Goal: Information Seeking & Learning: Understand process/instructions

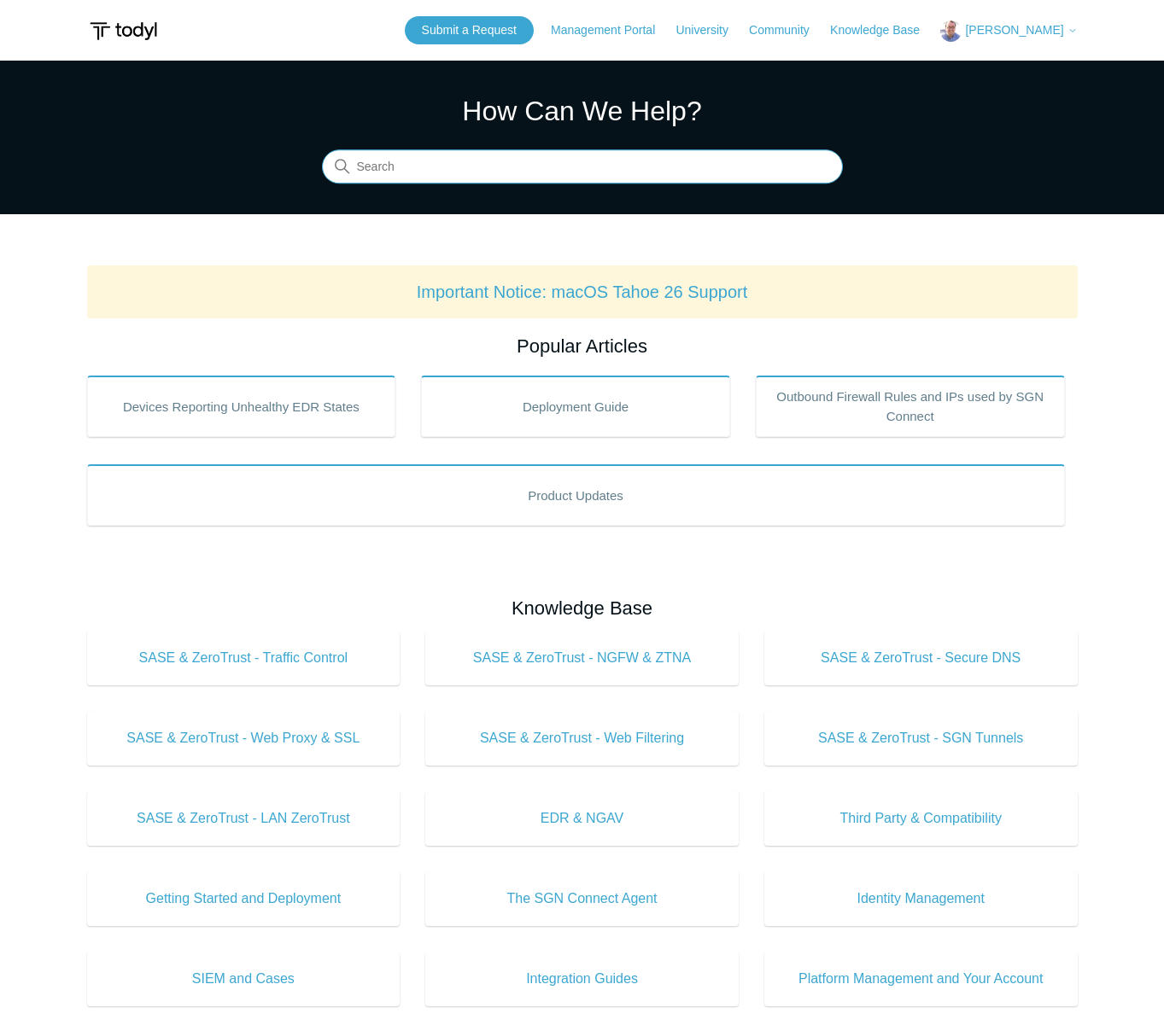
click at [542, 172] on input "Search" at bounding box center [582, 167] width 521 height 34
type input "mac"
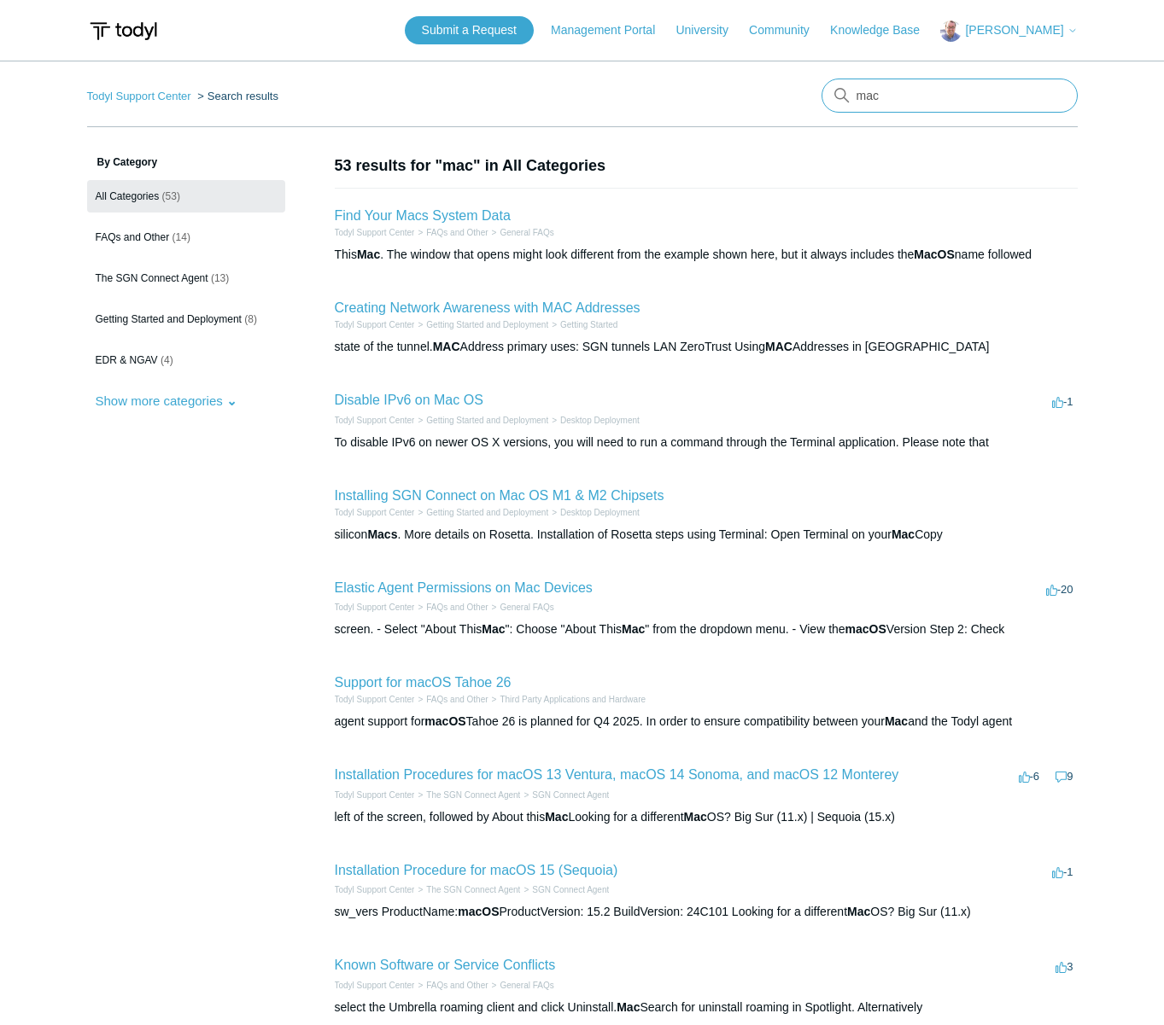
click at [890, 85] on input "mac" at bounding box center [949, 96] width 256 height 34
type input "certificate"
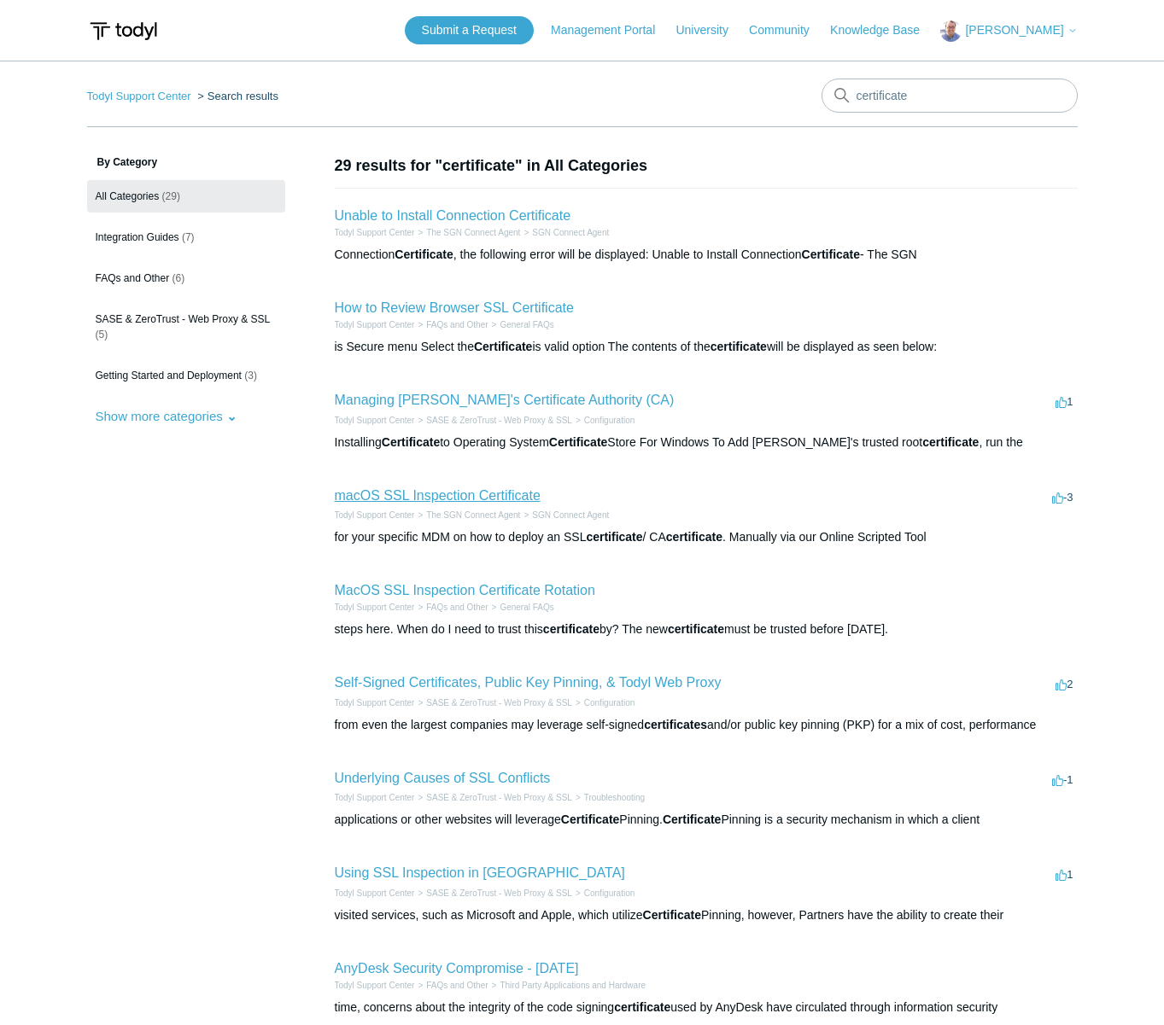
click at [500, 496] on link "macOS SSL Inspection Certificate" at bounding box center [438, 495] width 206 height 15
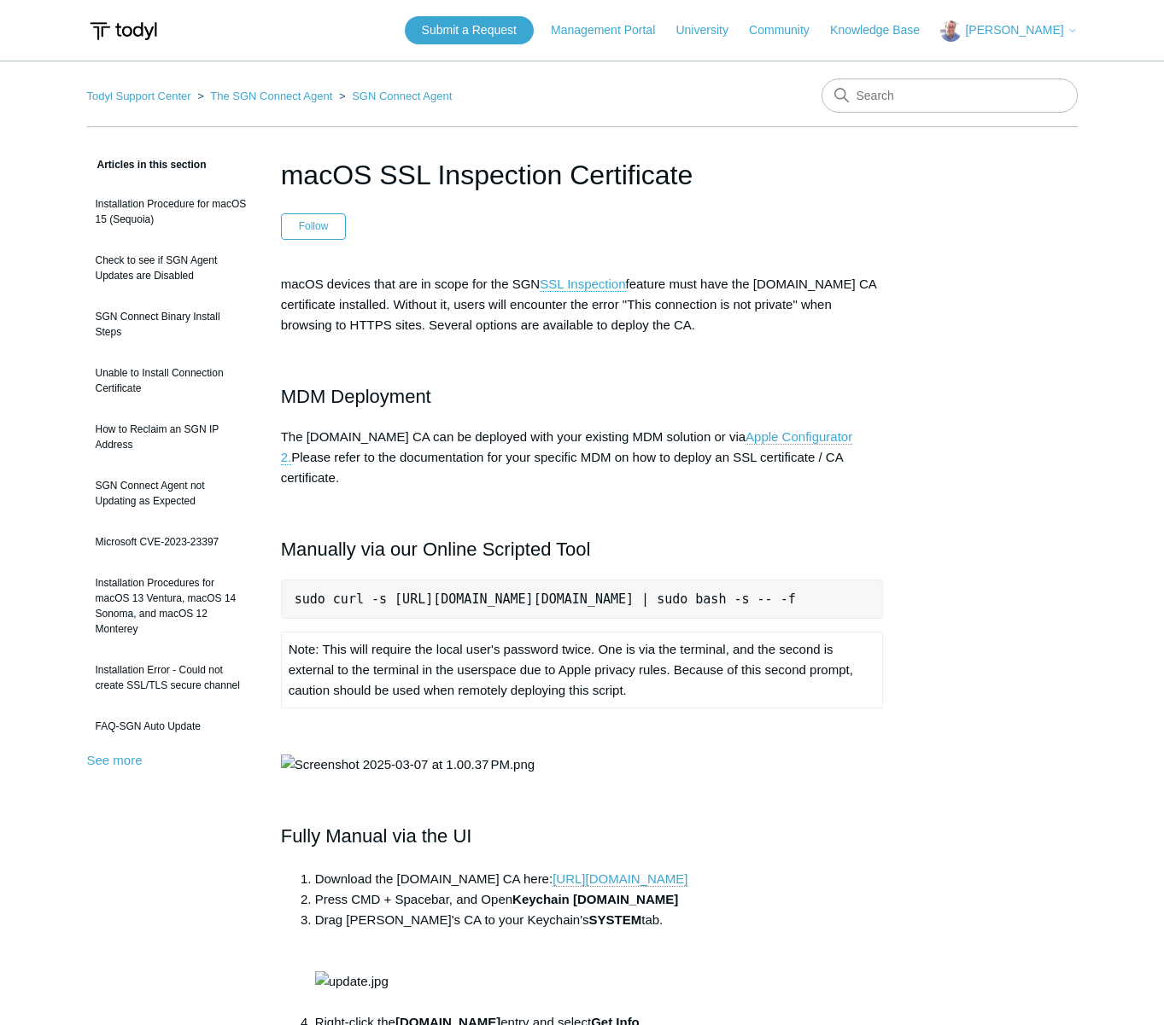
click at [734, 581] on pre "sudo curl -s https://download.todyl.com/misc/macOS-install-CA.sh | sudo bash -s…" at bounding box center [582, 599] width 603 height 39
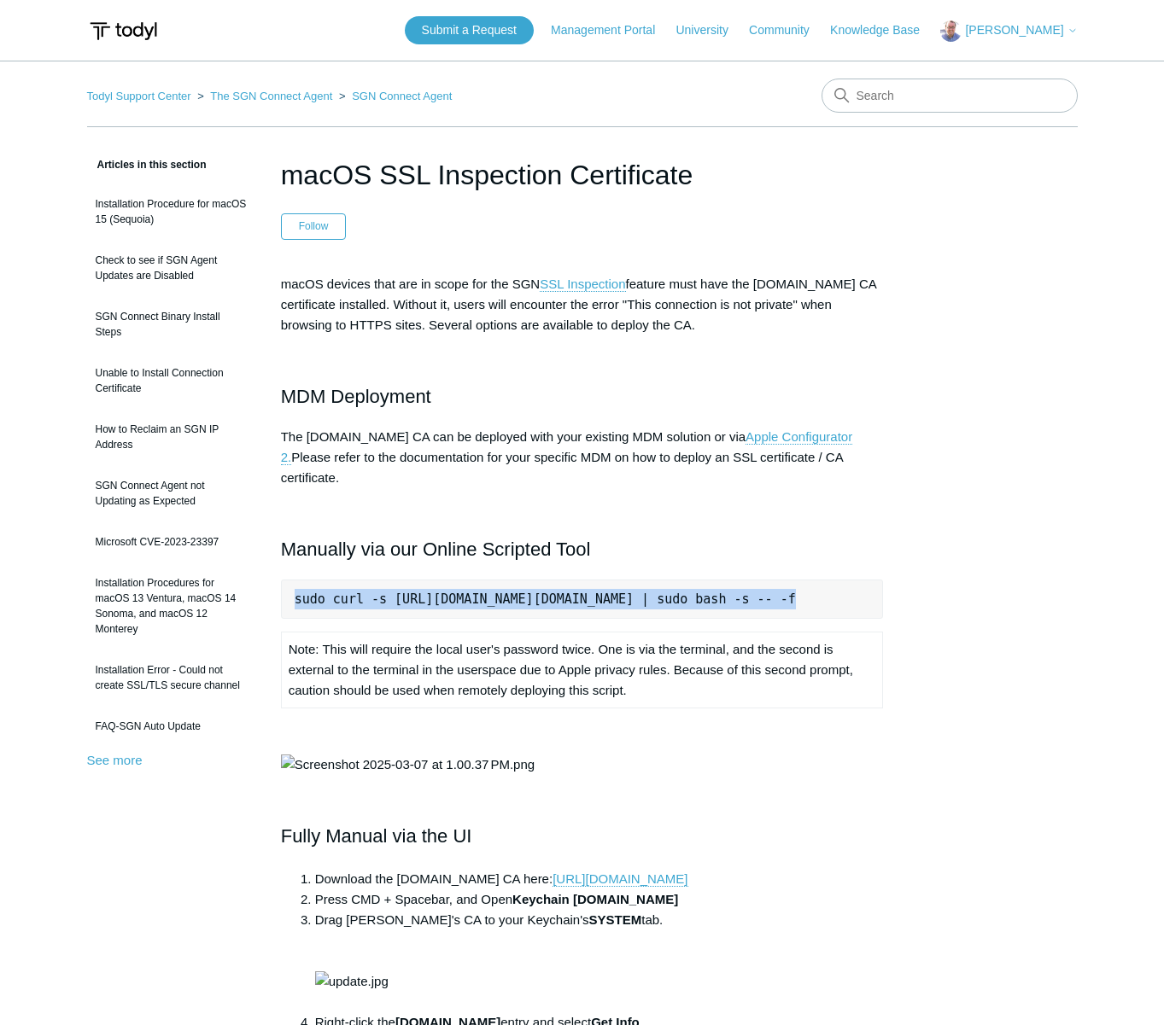
click at [734, 581] on pre "sudo curl -s https://download.todyl.com/misc/macOS-install-CA.sh | sudo bash -s…" at bounding box center [582, 599] width 603 height 39
copy pre "sudo curl -s https://download.todyl.com/misc/macOS-install-CA.sh | sudo bash -s…"
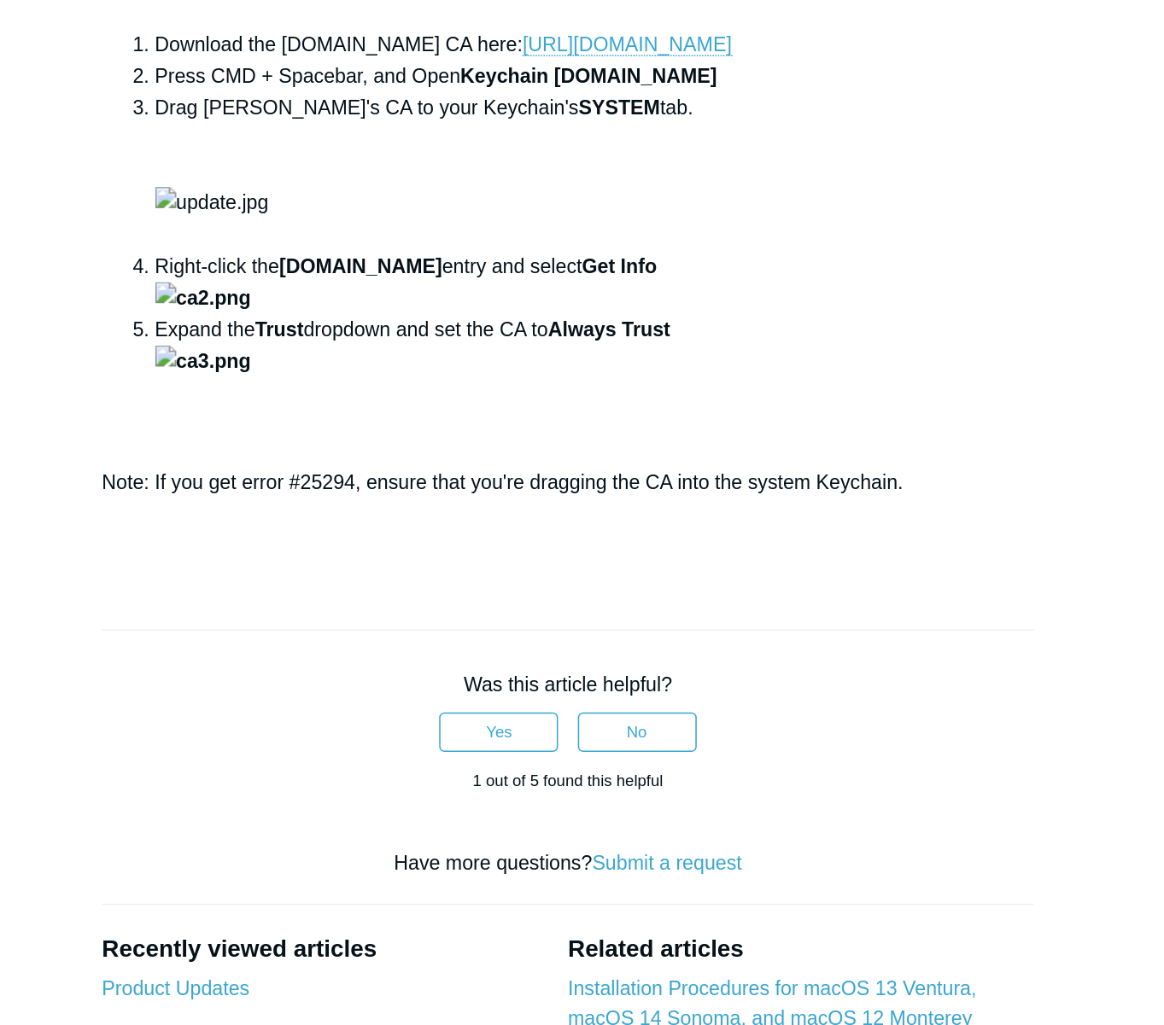
scroll to position [488, 0]
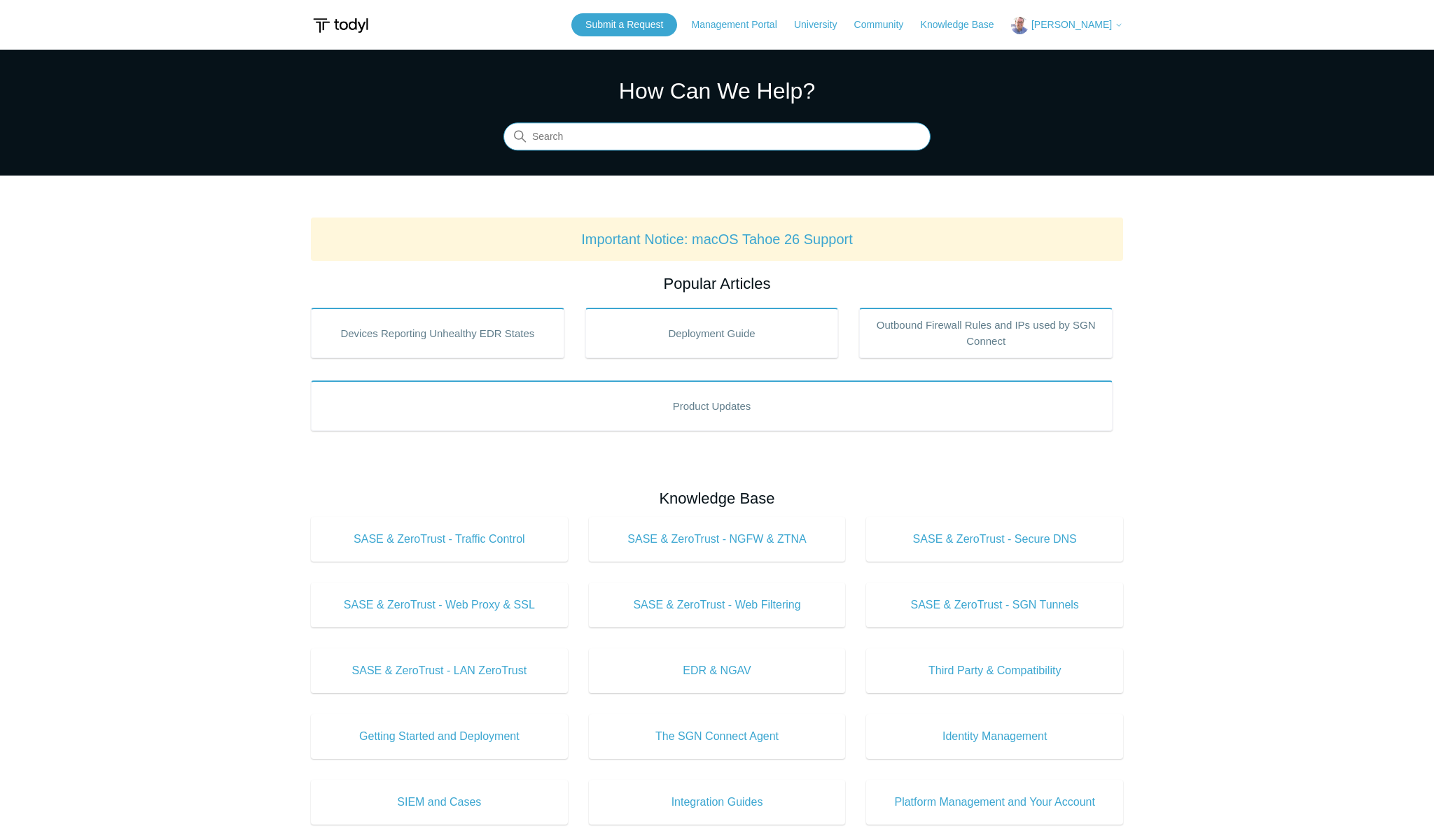
click at [808, 145] on input "Search" at bounding box center [717, 137] width 427 height 28
click at [721, 237] on link "Important Notice: macOS Tahoe 26 Support" at bounding box center [717, 239] width 271 height 16
click at [750, 135] on input "update" at bounding box center [717, 137] width 427 height 28
type input "update"
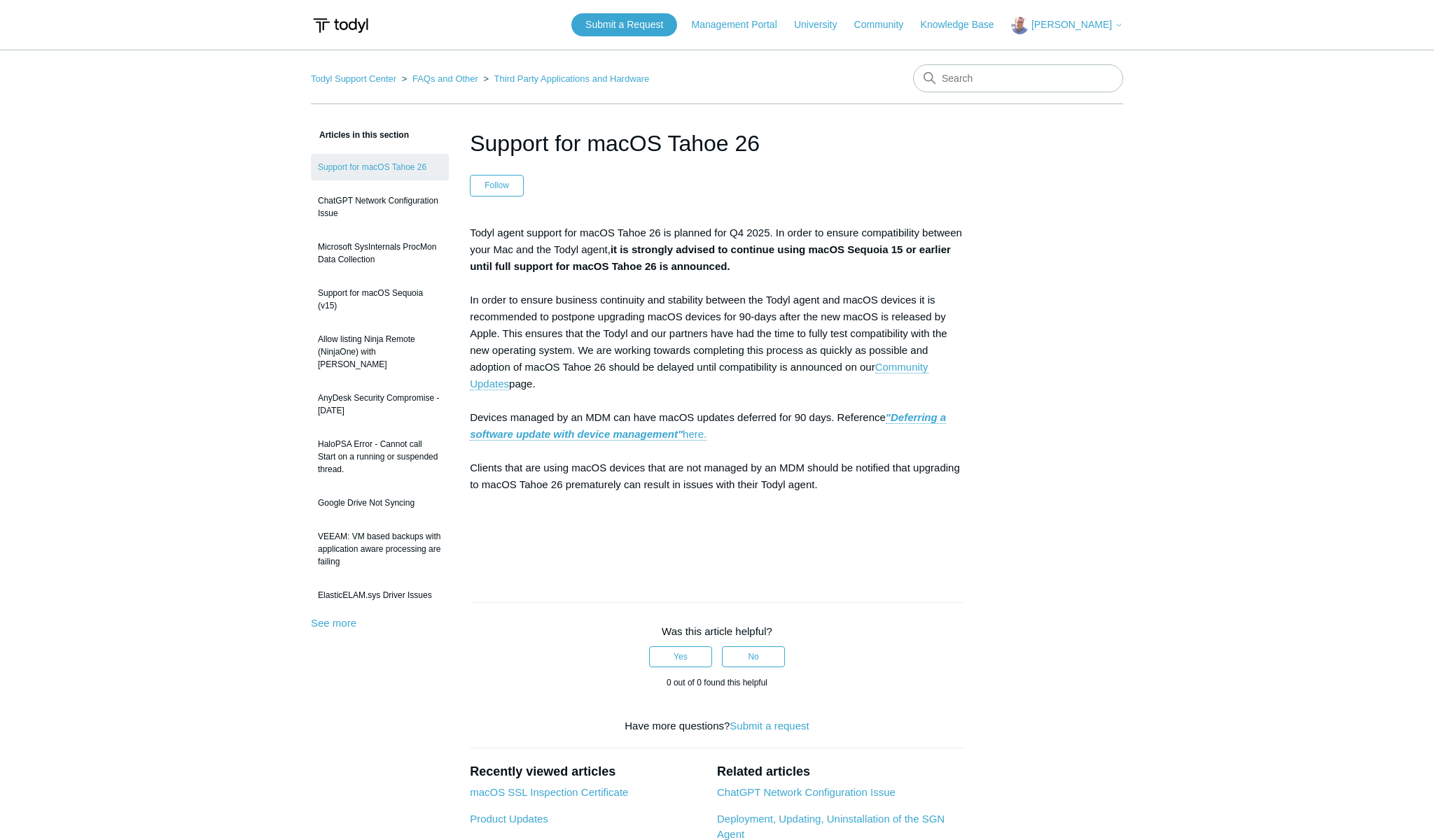
click at [1017, 286] on div "Articles in this section Support for macOS Tahoe 26 ChatGPT Network Configurati…" at bounding box center [717, 582] width 812 height 910
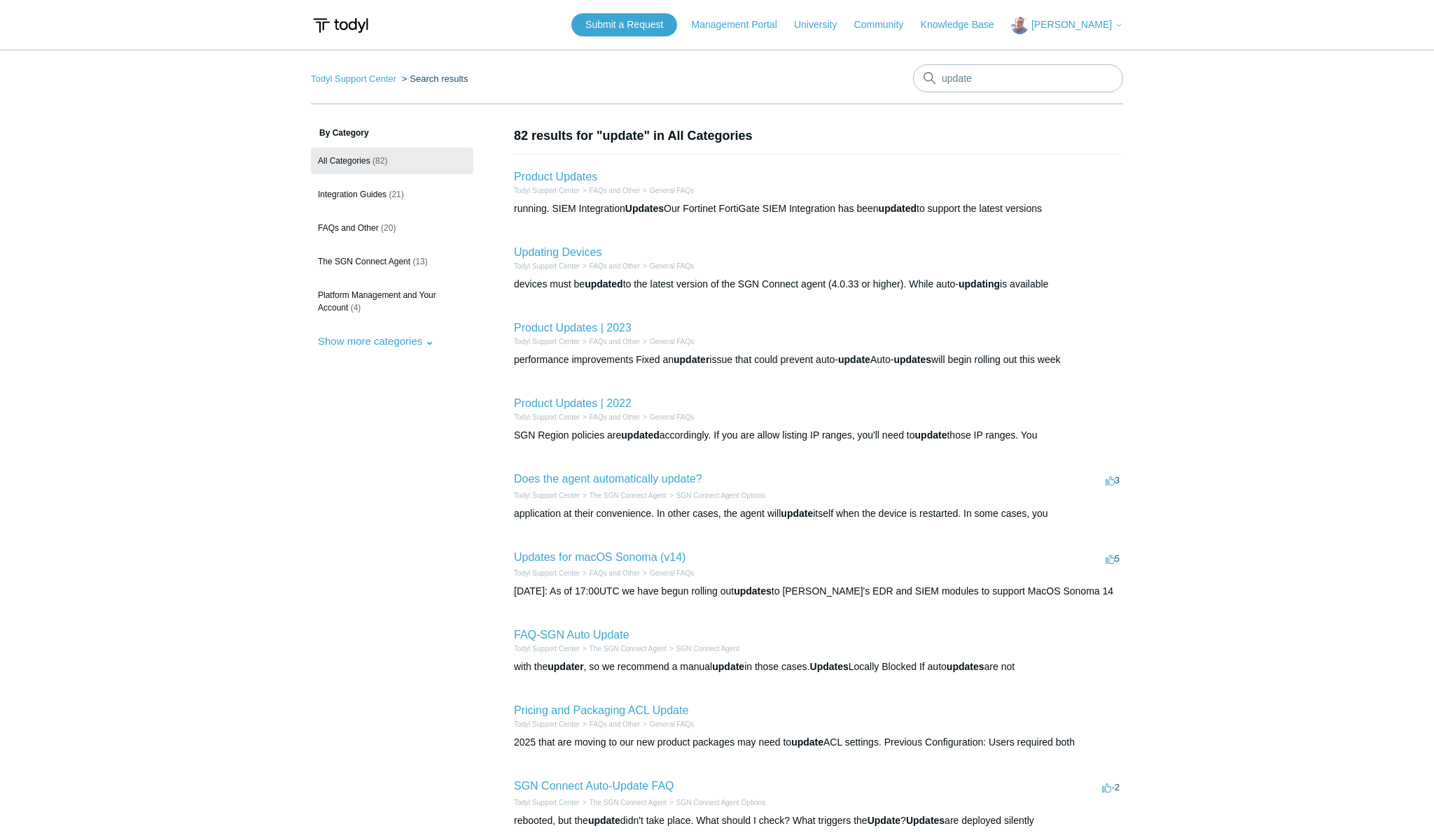
click at [558, 245] on h2 "Updating Devices" at bounding box center [558, 252] width 88 height 16
click at [558, 252] on link "Updating Devices" at bounding box center [558, 252] width 88 height 12
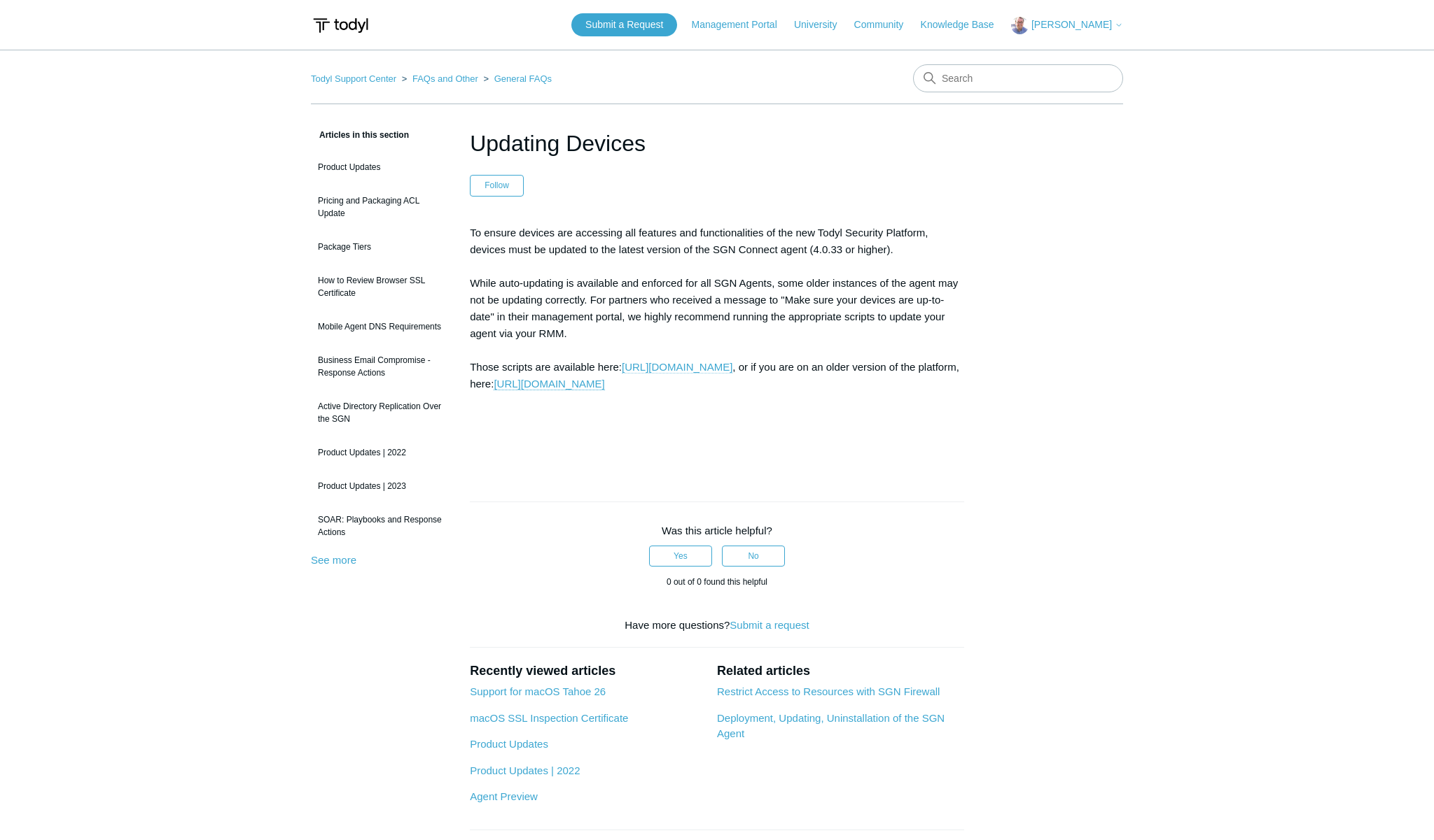
click at [732, 370] on link "https://portal.todyl.com/deployment/groups" at bounding box center [676, 367] width 111 height 12
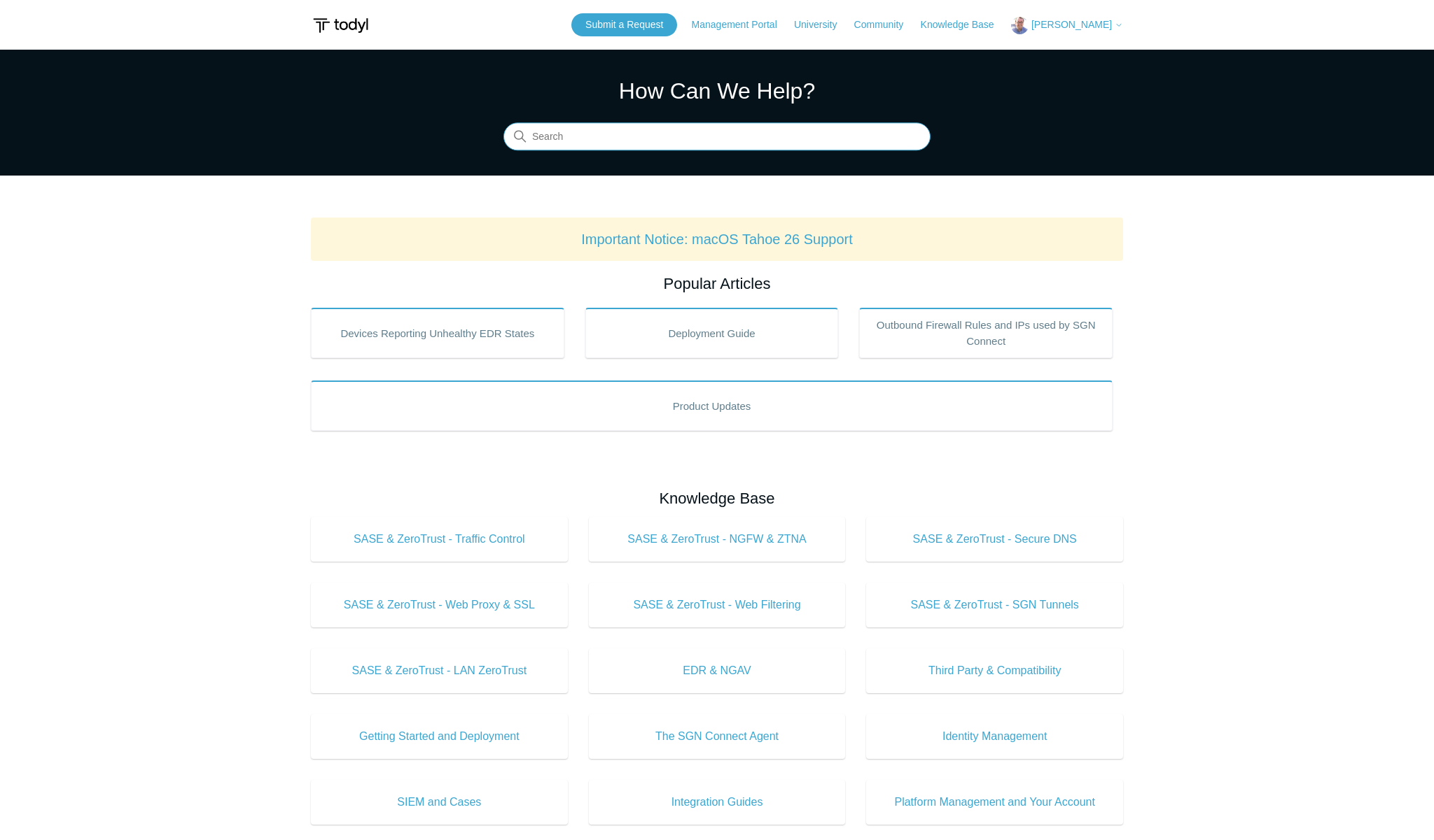
click at [599, 129] on input "Search" at bounding box center [717, 137] width 427 height 28
type input "update"
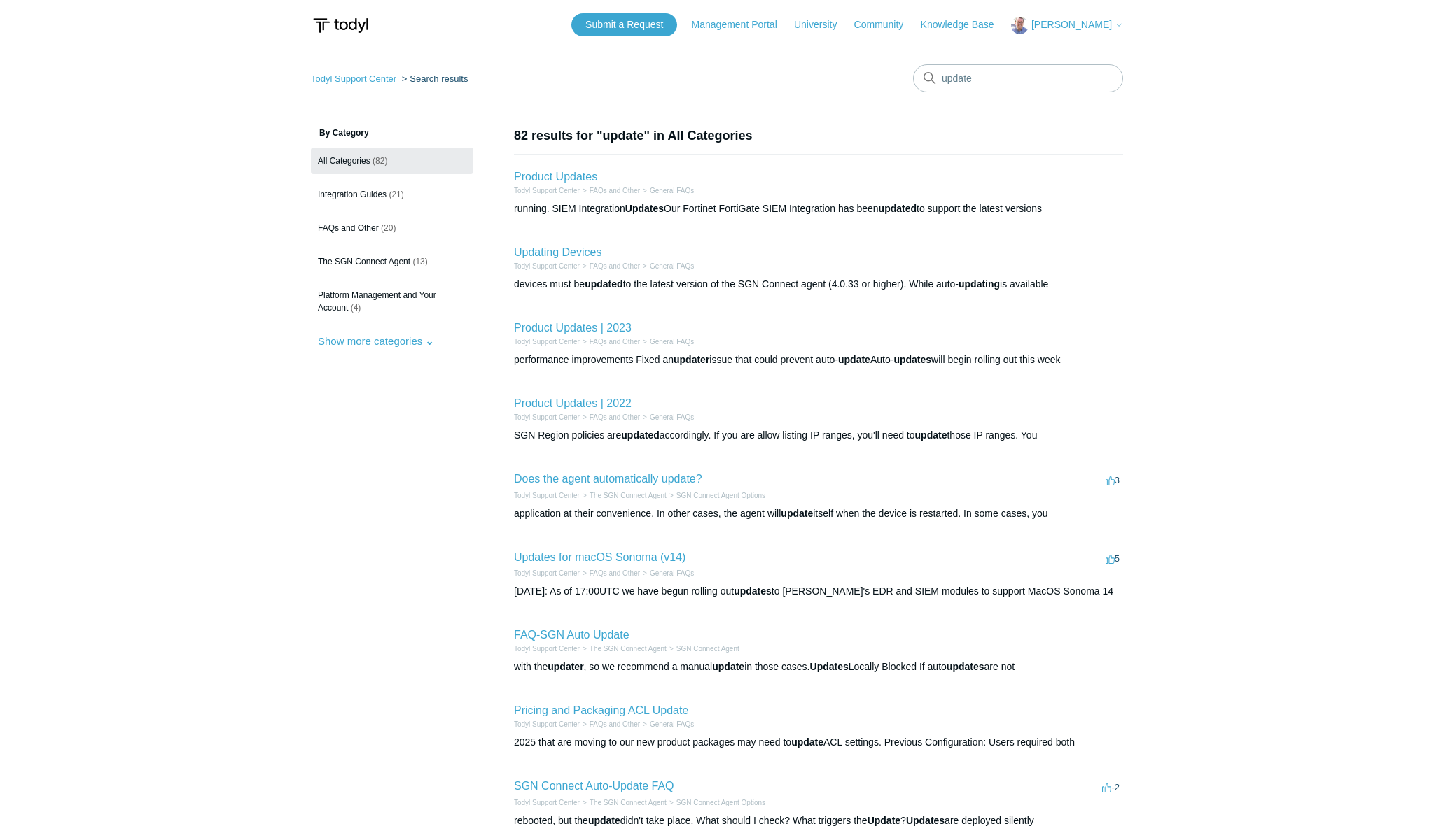
click at [556, 252] on link "Updating Devices" at bounding box center [558, 252] width 88 height 12
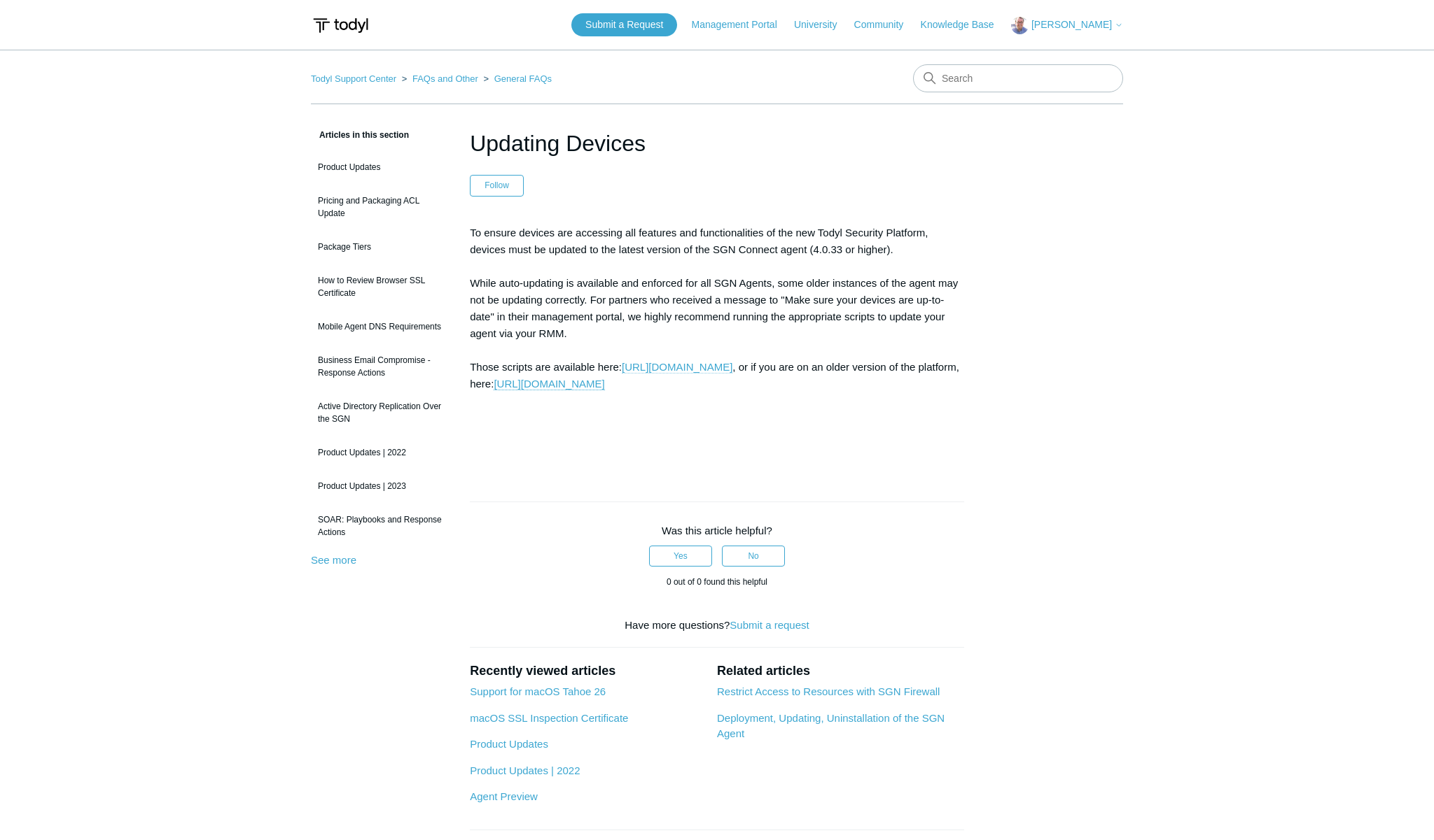
click at [636, 366] on link "[URL][DOMAIN_NAME]" at bounding box center [676, 367] width 111 height 12
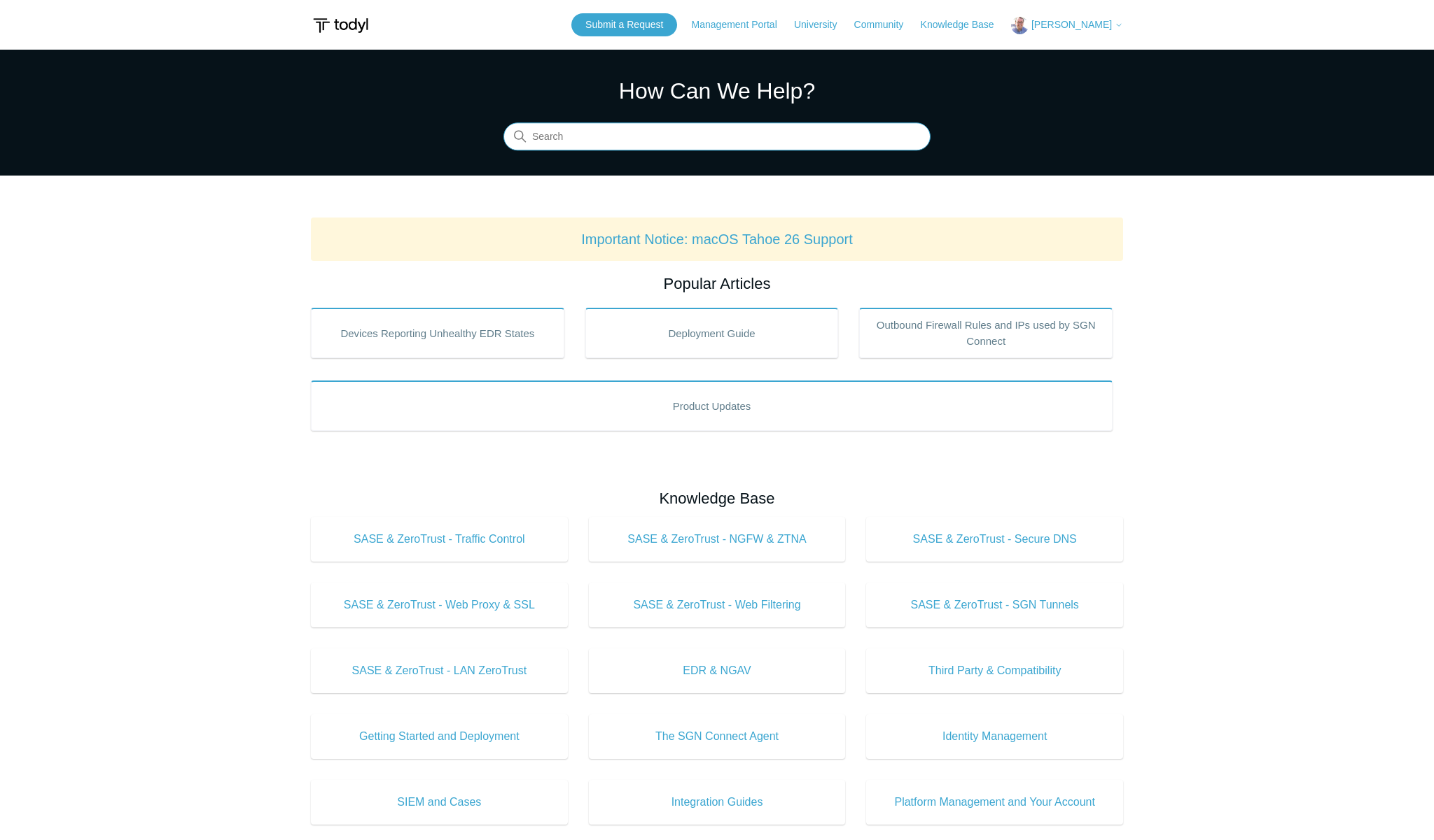
click at [697, 134] on input "Search" at bounding box center [717, 137] width 427 height 28
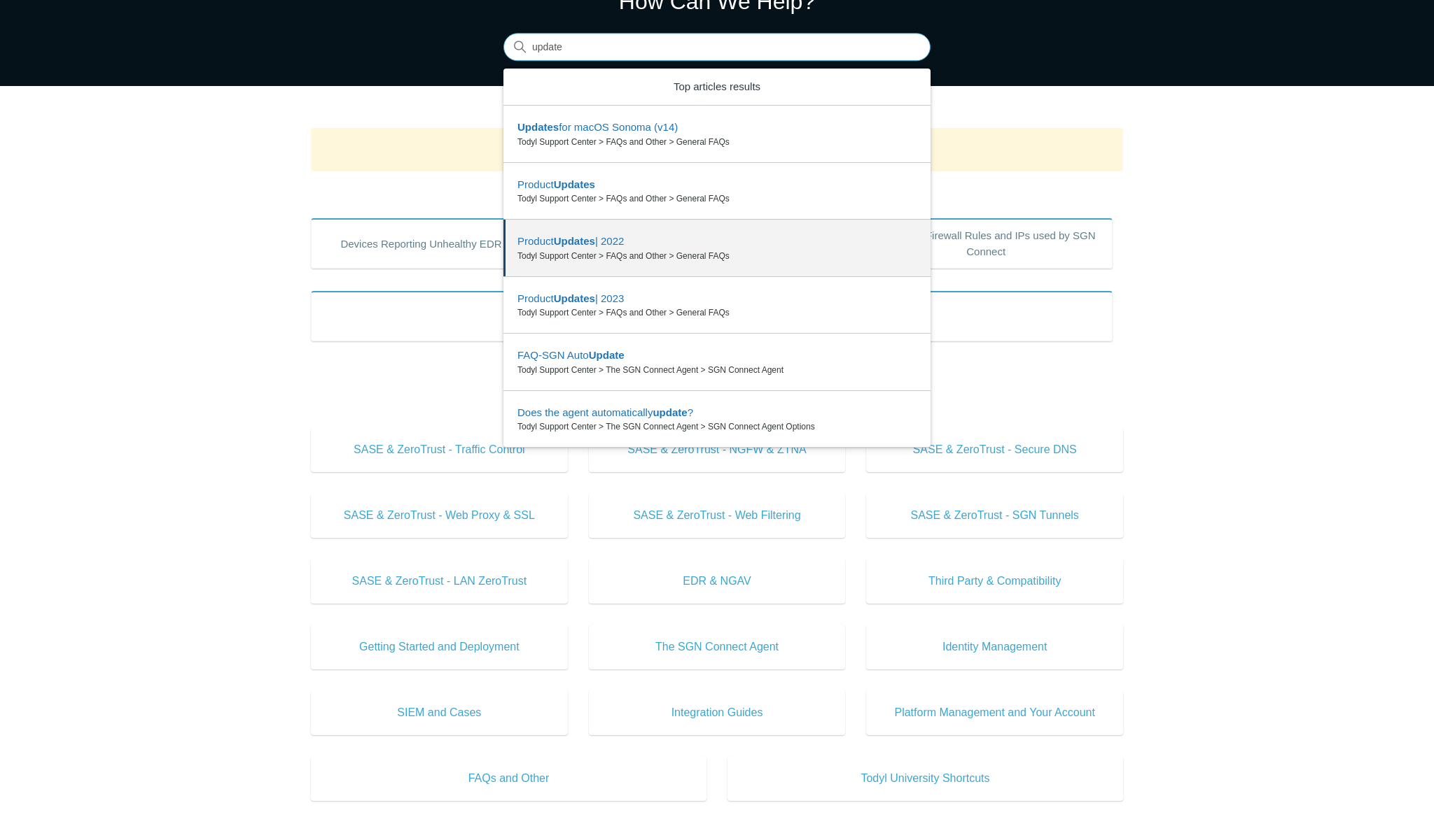
scroll to position [92, 0]
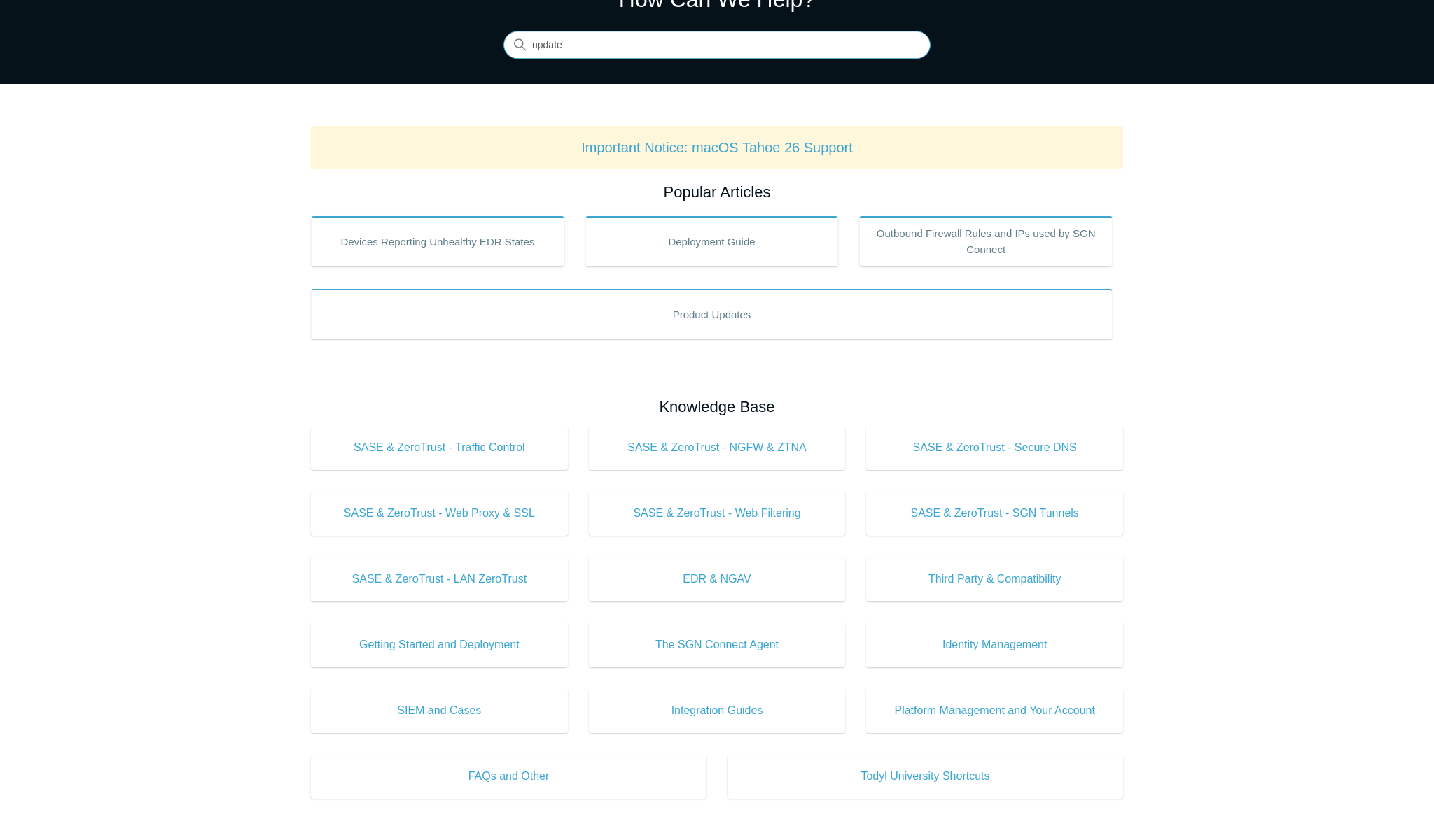
type input "update"
